Goal: Information Seeking & Learning: Learn about a topic

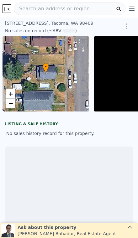
scroll to position [0, 45]
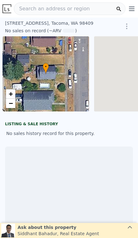
scroll to position [0, 45]
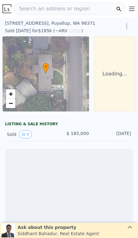
scroll to position [0, 45]
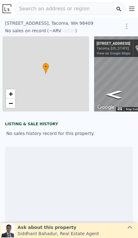
scroll to position [0, 45]
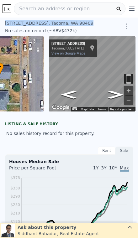
click at [131, 89] on button "Zoom in" at bounding box center [127, 90] width 9 height 9
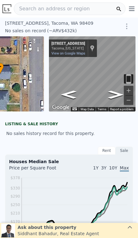
click at [131, 89] on button "Zoom in" at bounding box center [127, 90] width 9 height 9
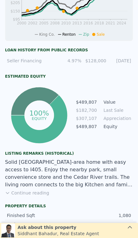
scroll to position [310, 0]
